Goal: Information Seeking & Learning: Learn about a topic

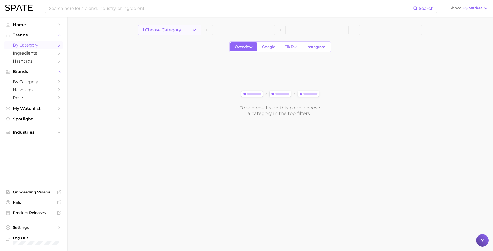
click at [178, 31] on span "1. Choose Category" at bounding box center [161, 30] width 38 height 5
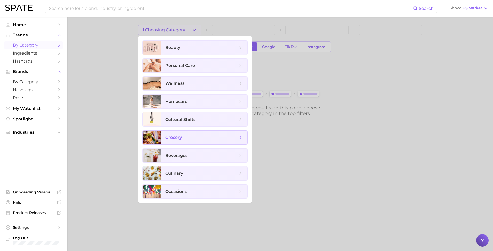
click at [193, 133] on span "grocery" at bounding box center [204, 137] width 86 height 14
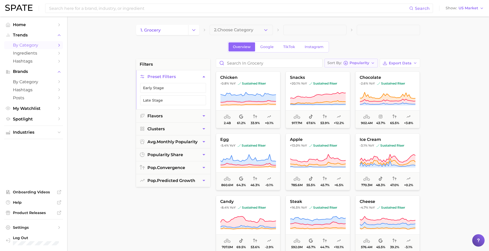
click at [365, 62] on span "Popularity" at bounding box center [359, 62] width 20 height 3
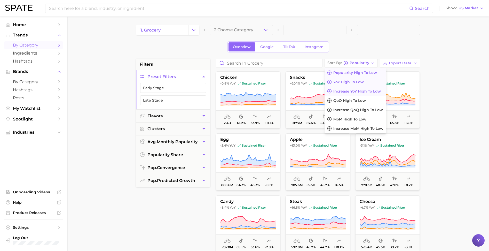
click at [367, 89] on button "Increase YoY high to low" at bounding box center [354, 90] width 61 height 9
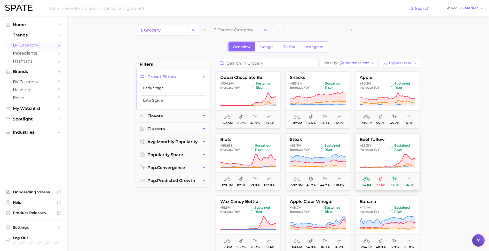
click at [389, 150] on span "+62.3m Increase YoY sustained riser" at bounding box center [387, 147] width 64 height 8
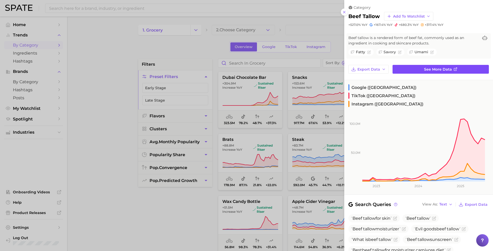
click at [416, 68] on link "See more data" at bounding box center [440, 69] width 96 height 9
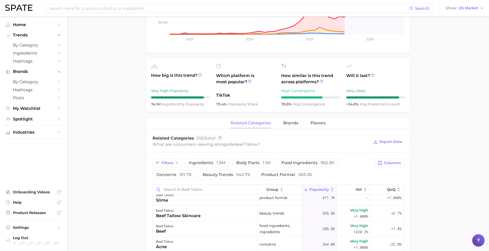
scroll to position [99, 0]
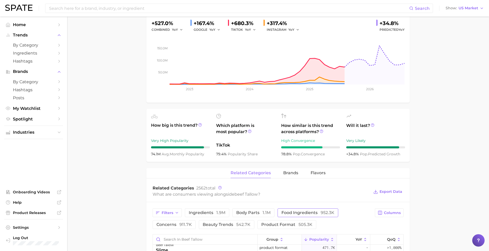
click at [321, 213] on span "952.3k" at bounding box center [328, 212] width 14 height 5
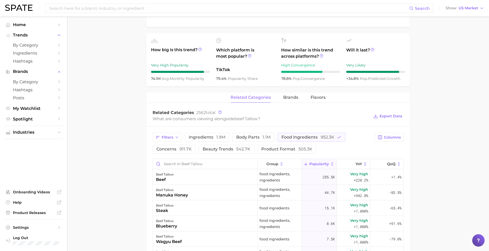
scroll to position [1, 0]
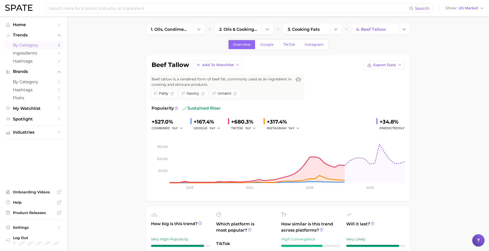
click at [20, 46] on span "by Category" at bounding box center [33, 45] width 41 height 5
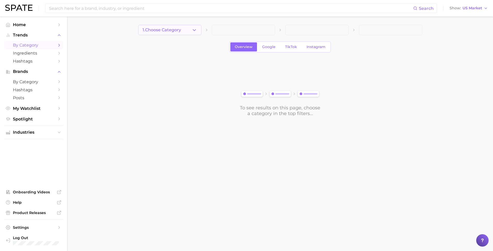
click at [180, 34] on button "1. Choose Category" at bounding box center [169, 30] width 63 height 10
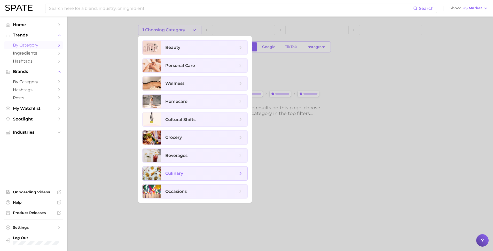
click at [201, 171] on span "culinary" at bounding box center [201, 173] width 72 height 6
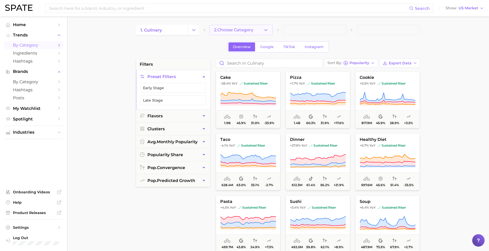
click at [231, 31] on span "2. Choose Category" at bounding box center [233, 30] width 39 height 5
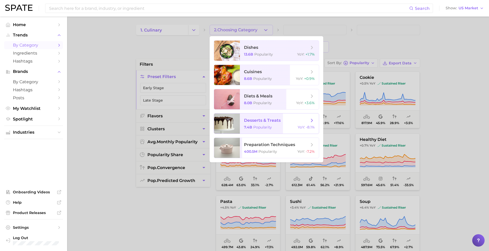
click at [264, 117] on span "desserts & treats 7.4b Popularity YoY : -8.1%" at bounding box center [279, 123] width 79 height 20
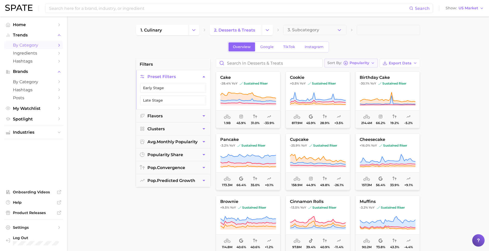
click at [364, 63] on span "Popularity" at bounding box center [359, 62] width 20 height 3
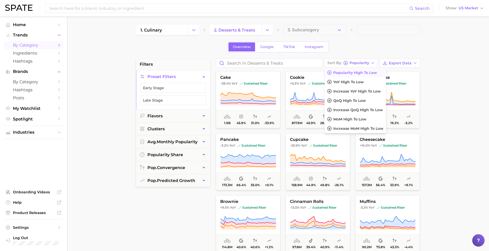
click at [169, 14] on div "Search Show US Market" at bounding box center [244, 8] width 479 height 17
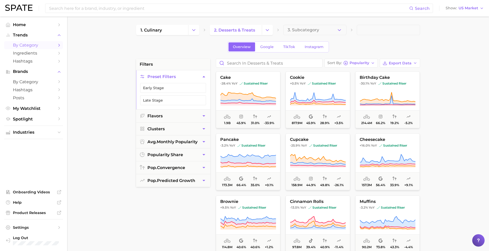
click at [169, 13] on div "Search Show US Market" at bounding box center [244, 8] width 479 height 17
click at [172, 8] on input at bounding box center [229, 8] width 361 height 9
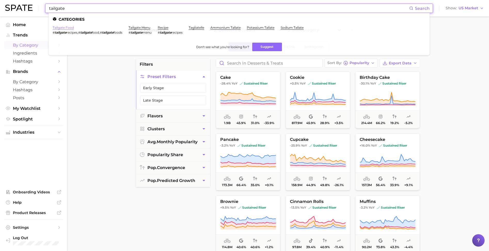
type input "tailgate"
click at [65, 27] on link "tailgate food" at bounding box center [63, 28] width 21 height 4
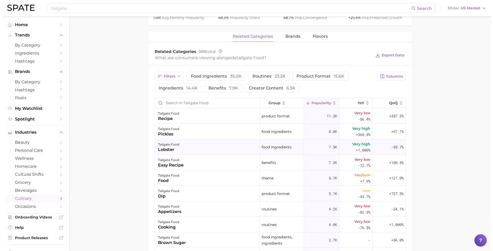
scroll to position [200, 0]
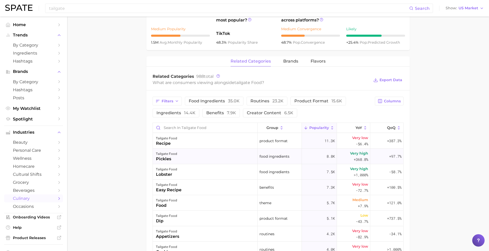
click at [222, 154] on div "tailgate food pickles" at bounding box center [205, 155] width 105 height 15
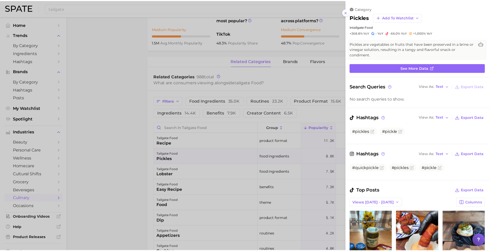
scroll to position [0, 0]
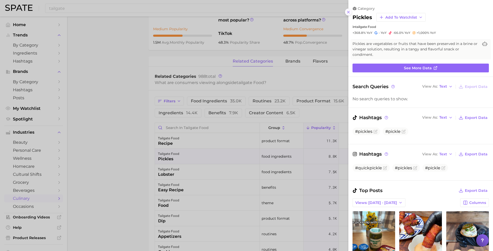
click at [348, 10] on icon at bounding box center [348, 12] width 4 height 4
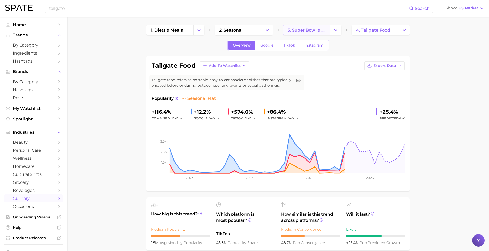
click at [305, 32] on span "3. super bowl & game day foods" at bounding box center [307, 30] width 38 height 5
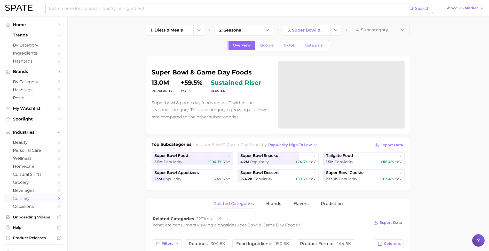
click at [150, 11] on input at bounding box center [229, 8] width 361 height 9
type input "f"
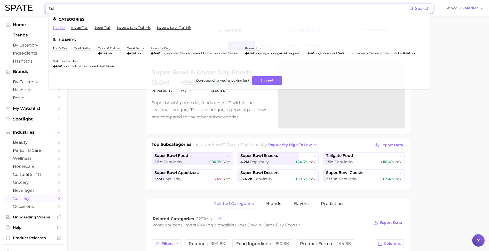
type input "trail"
click at [56, 28] on link "trail mix" at bounding box center [59, 28] width 12 height 4
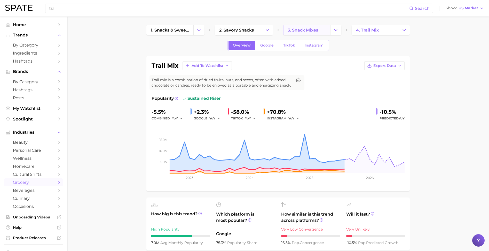
click at [293, 35] on link "3. snack mixes" at bounding box center [306, 30] width 47 height 10
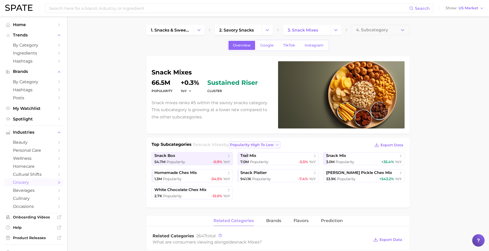
click at [257, 145] on span "popularity high to low" at bounding box center [252, 144] width 44 height 4
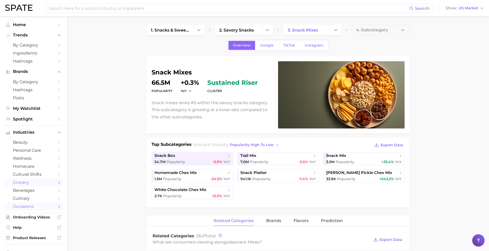
click at [30, 204] on span "occasions" at bounding box center [33, 206] width 41 height 5
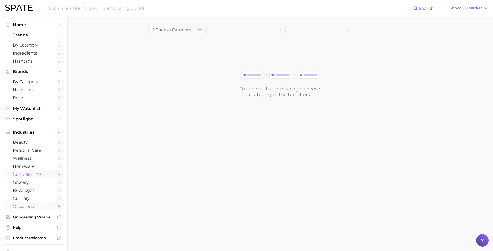
click at [53, 173] on link "cultural shifts" at bounding box center [33, 174] width 59 height 8
click at [194, 31] on button "1. Choose Category" at bounding box center [177, 30] width 58 height 10
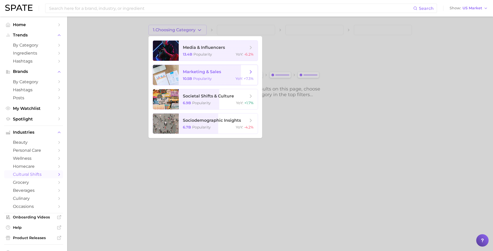
click at [201, 79] on span "Popularity" at bounding box center [202, 78] width 19 height 5
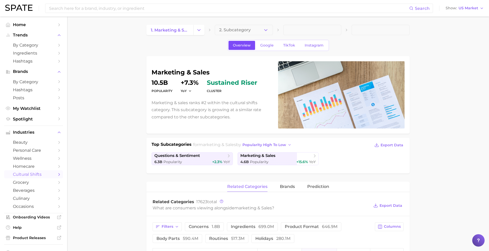
click at [253, 42] on link "Overview" at bounding box center [241, 45] width 27 height 9
click at [254, 29] on button "2. Subcategory" at bounding box center [244, 30] width 58 height 10
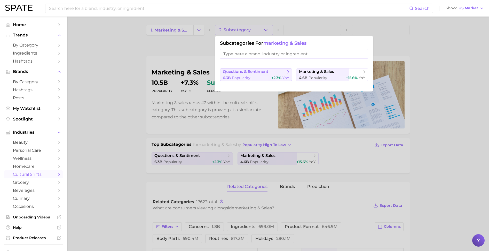
click at [282, 78] on span "YoY" at bounding box center [285, 77] width 7 height 5
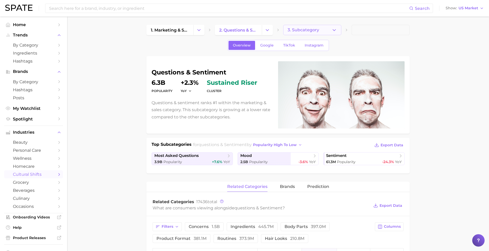
click at [316, 32] on button "3. Subcategory" at bounding box center [312, 30] width 58 height 10
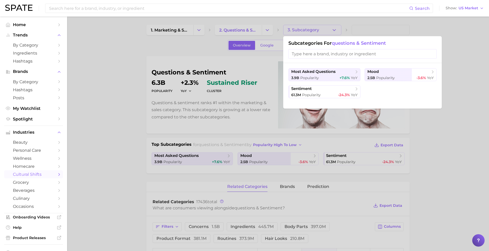
click at [121, 46] on div at bounding box center [244, 125] width 489 height 251
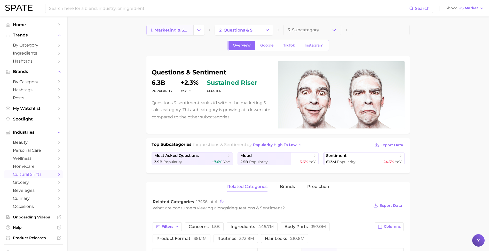
click at [162, 33] on link "1. marketing & sales" at bounding box center [169, 30] width 47 height 10
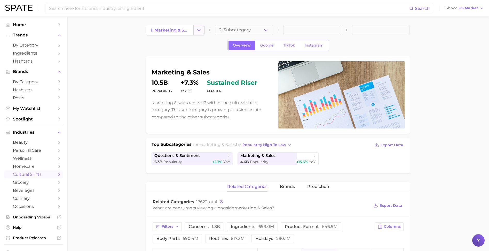
click at [196, 30] on button "Change Category" at bounding box center [198, 30] width 11 height 10
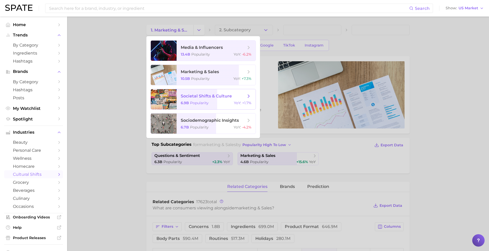
click at [212, 102] on div "6.9b Popularity YoY : +1.7%" at bounding box center [216, 102] width 71 height 5
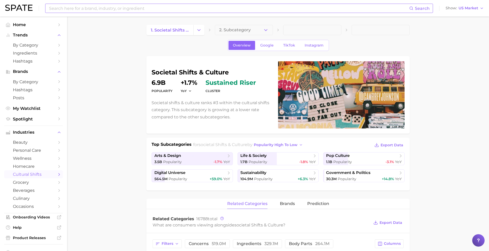
click at [162, 6] on input at bounding box center [229, 8] width 361 height 9
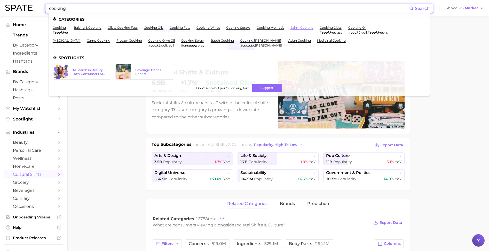
type input "cooking"
click at [290, 28] on link "sahm cooking" at bounding box center [301, 28] width 23 height 4
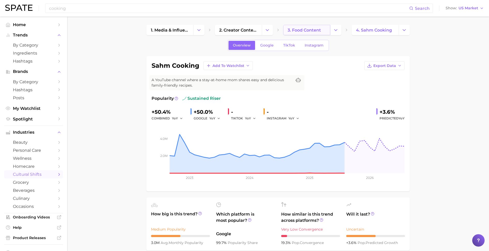
click at [306, 32] on link "3. food content" at bounding box center [306, 30] width 47 height 10
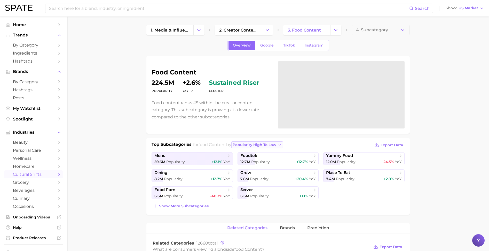
click at [257, 145] on span "popularity high to low" at bounding box center [255, 144] width 44 height 4
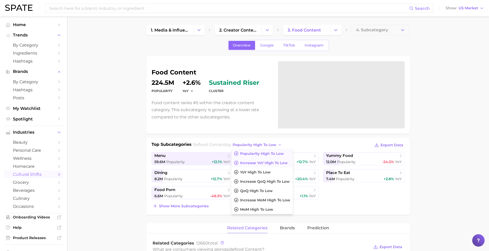
click at [262, 164] on span "Increase YoY high to low" at bounding box center [263, 163] width 47 height 4
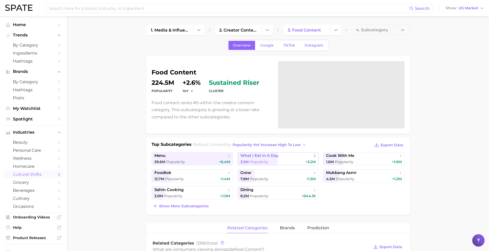
click at [276, 158] on span "what i eat in a day" at bounding box center [276, 155] width 72 height 5
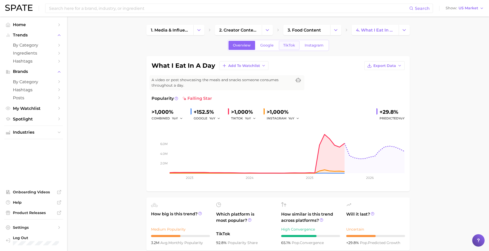
click at [287, 43] on span "TikTok" at bounding box center [289, 45] width 12 height 4
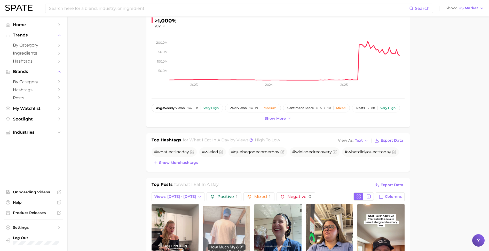
scroll to position [198, 0]
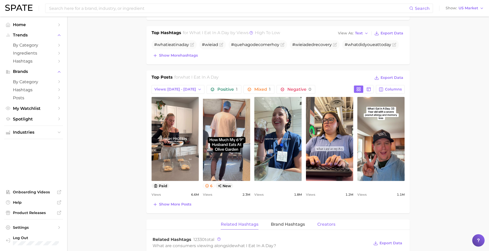
click at [325, 223] on span "Creators" at bounding box center [326, 224] width 18 height 5
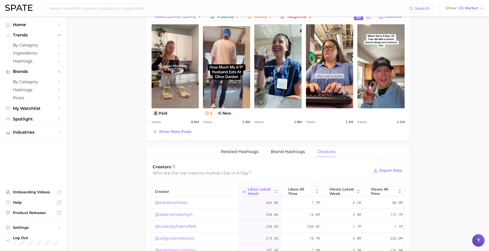
scroll to position [316, 0]
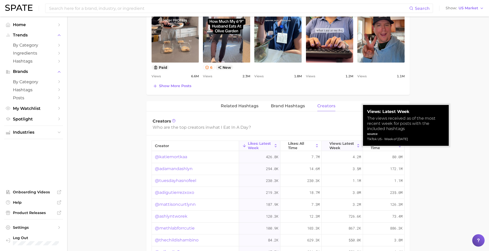
click at [337, 149] on button "Views: Latest Week" at bounding box center [342, 146] width 41 height 10
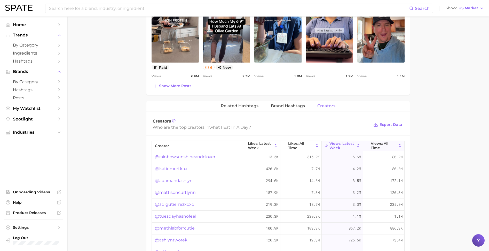
click at [371, 144] on span "Views: All Time" at bounding box center [384, 145] width 26 height 8
click at [441, 144] on main "1. media & influencers 2. creator content 3. food content 4. what i eat in a da…" at bounding box center [278, 60] width 422 height 720
click at [248, 107] on span "Related Hashtags" at bounding box center [240, 105] width 38 height 5
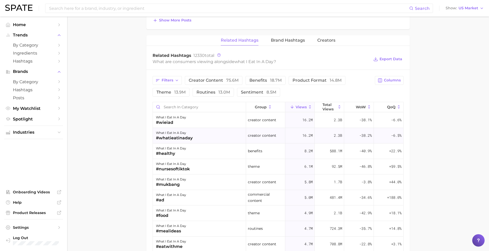
scroll to position [373, 0]
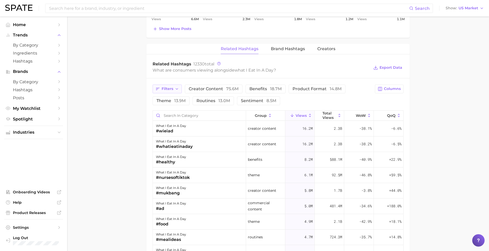
click at [169, 89] on span "Filters" at bounding box center [168, 88] width 12 height 4
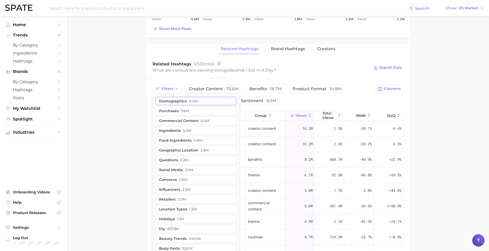
click at [193, 102] on span "8.0m" at bounding box center [193, 101] width 9 height 4
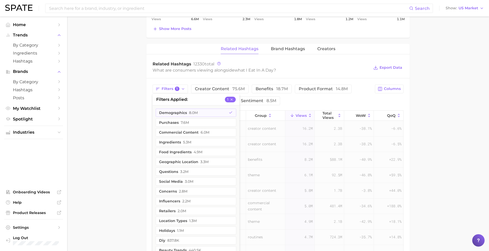
click at [106, 105] on main "1. media & influencers 2. creator content 3. food content 4. what i eat in a da…" at bounding box center [278, 18] width 422 height 750
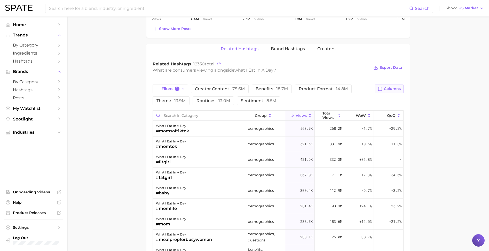
click at [391, 89] on span "Columns" at bounding box center [392, 88] width 17 height 4
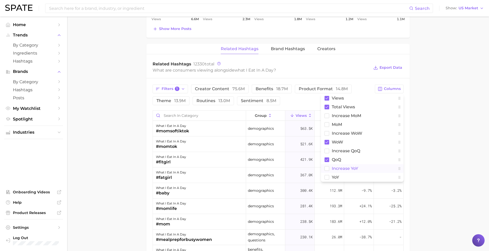
click at [331, 168] on button "increase YoY" at bounding box center [362, 168] width 83 height 9
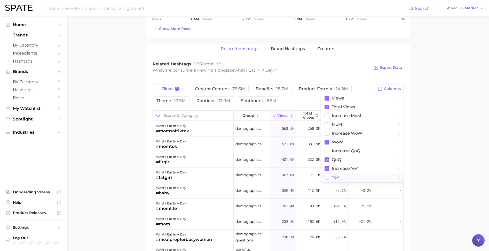
click at [329, 176] on button "YoY" at bounding box center [362, 177] width 83 height 9
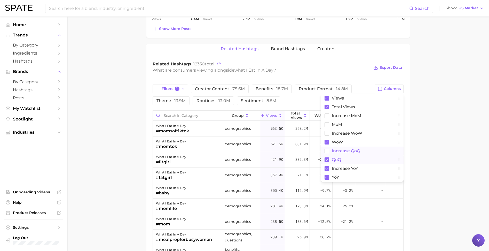
drag, startPoint x: 333, startPoint y: 159, endPoint x: 334, endPoint y: 152, distance: 7.0
click at [333, 159] on span "QoQ" at bounding box center [336, 159] width 9 height 4
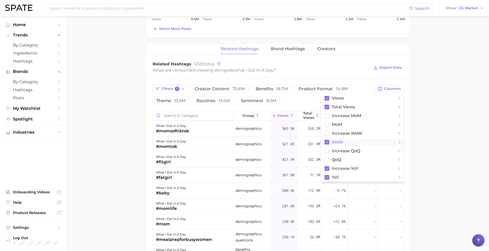
drag, startPoint x: 335, startPoint y: 141, endPoint x: 361, endPoint y: 139, distance: 25.9
click at [335, 141] on span "WoW" at bounding box center [337, 142] width 11 height 4
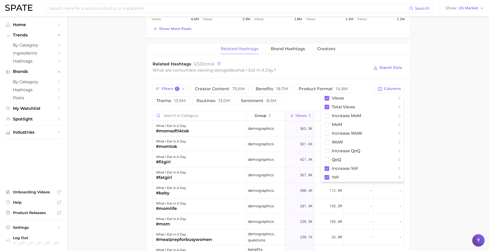
click at [444, 140] on main "1. media & influencers 2. creator content 3. food content 4. what i eat in a da…" at bounding box center [278, 18] width 422 height 750
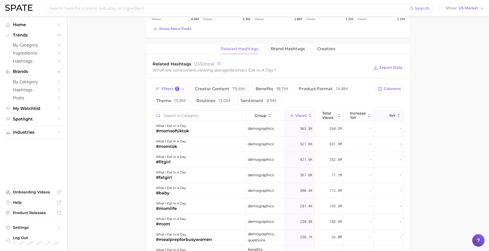
click at [383, 115] on icon at bounding box center [385, 115] width 5 height 5
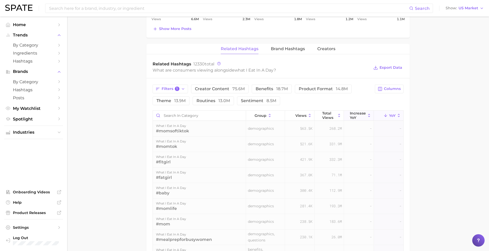
click at [359, 114] on span "increase YoY" at bounding box center [358, 115] width 16 height 8
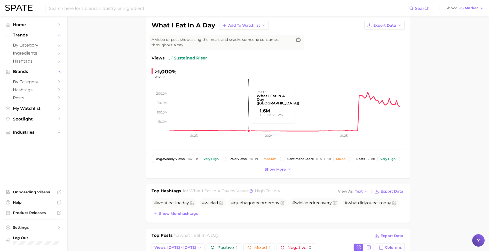
scroll to position [0, 0]
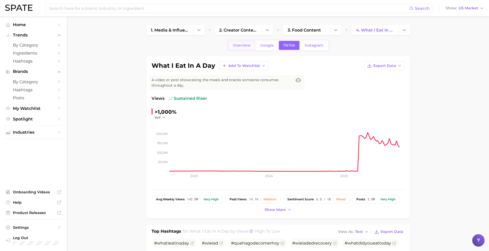
click at [250, 44] on span "Overview" at bounding box center [242, 45] width 18 height 4
